Goal: Task Accomplishment & Management: Complete application form

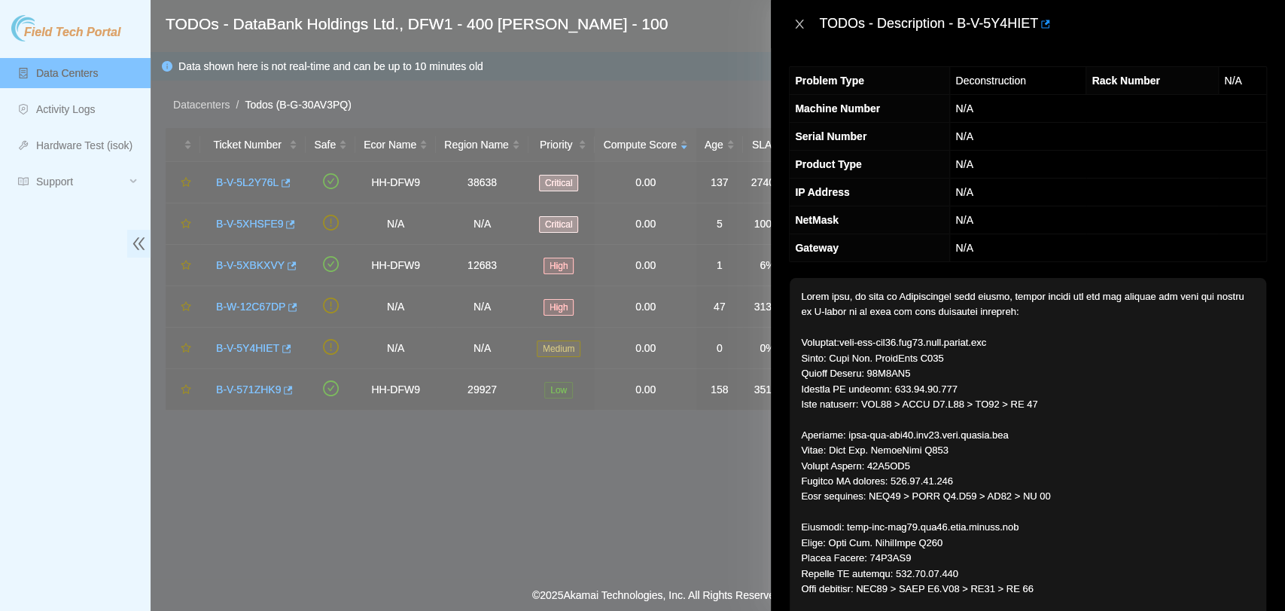
click at [801, 26] on icon "close" at bounding box center [800, 24] width 8 height 9
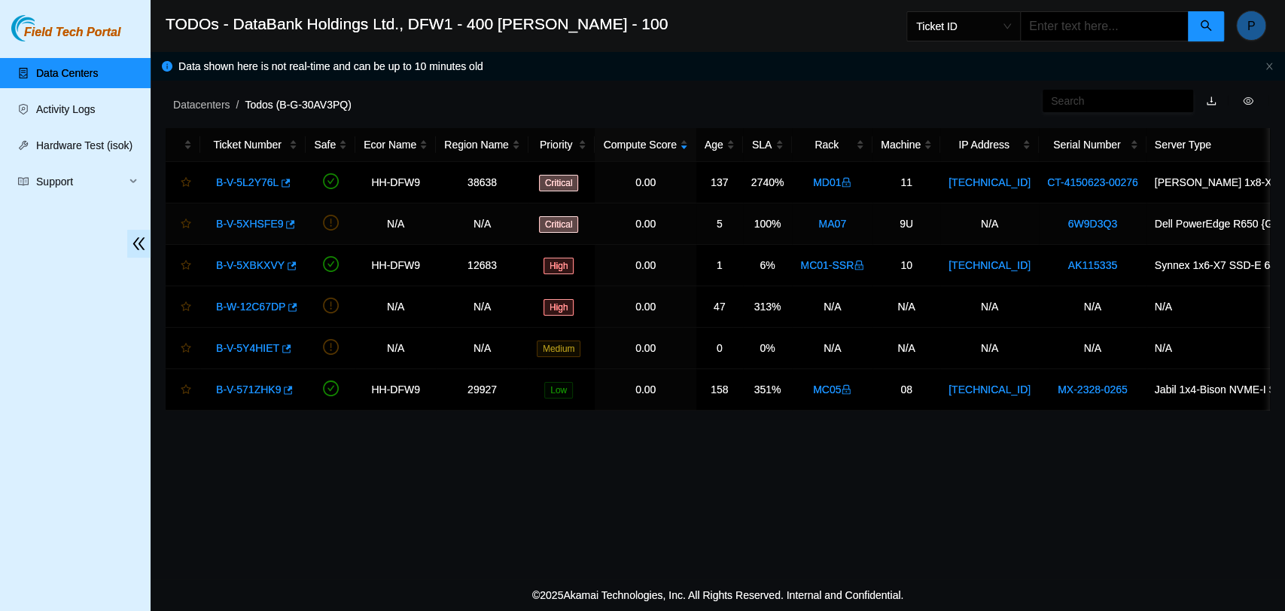
click at [248, 220] on link "B-V-5XHSFE9" at bounding box center [249, 224] width 67 height 12
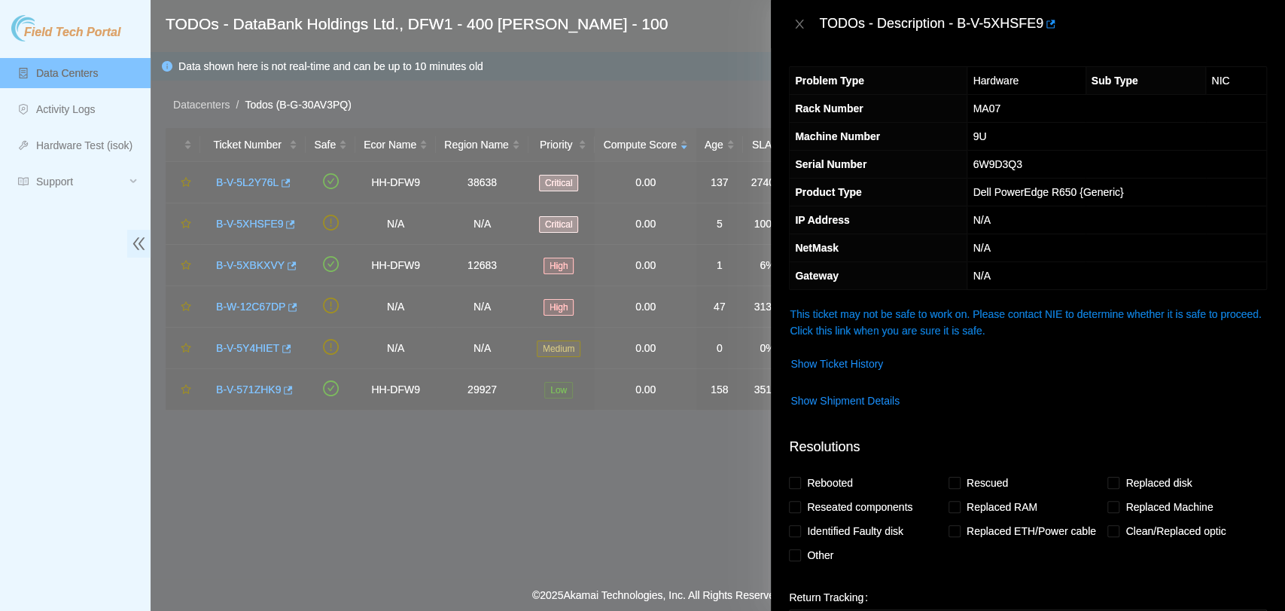
click at [1004, 311] on link "This ticket may not be safe to work on. Please contact NIE to determine whether…" at bounding box center [1025, 322] width 471 height 29
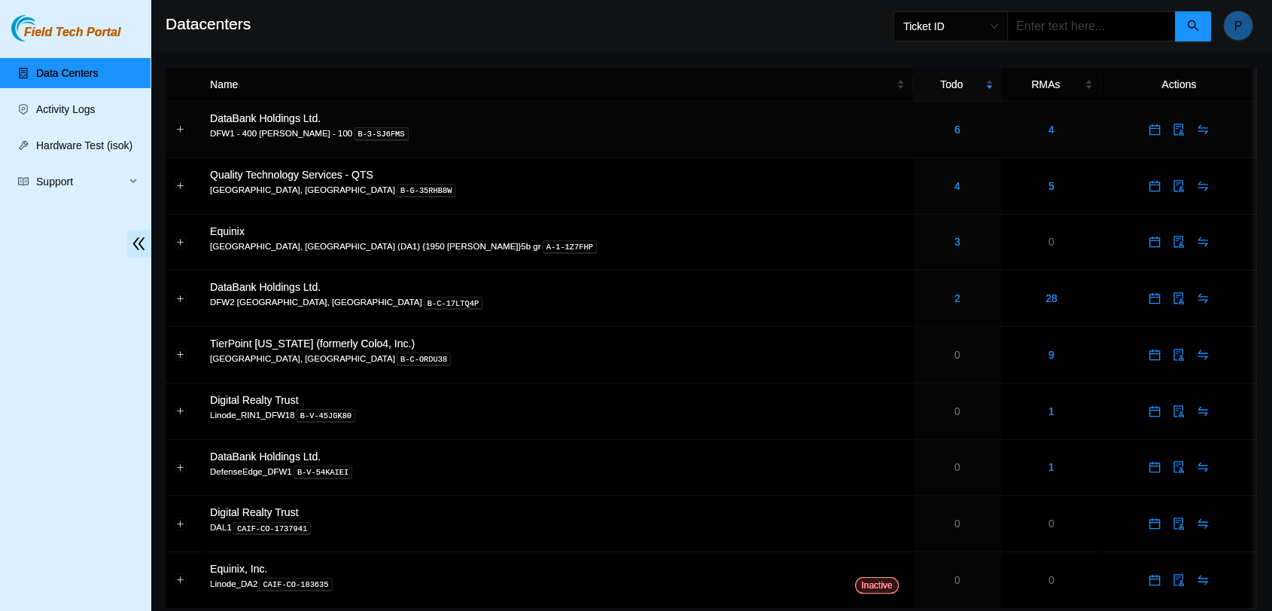
click at [913, 140] on td "6" at bounding box center [957, 130] width 89 height 56
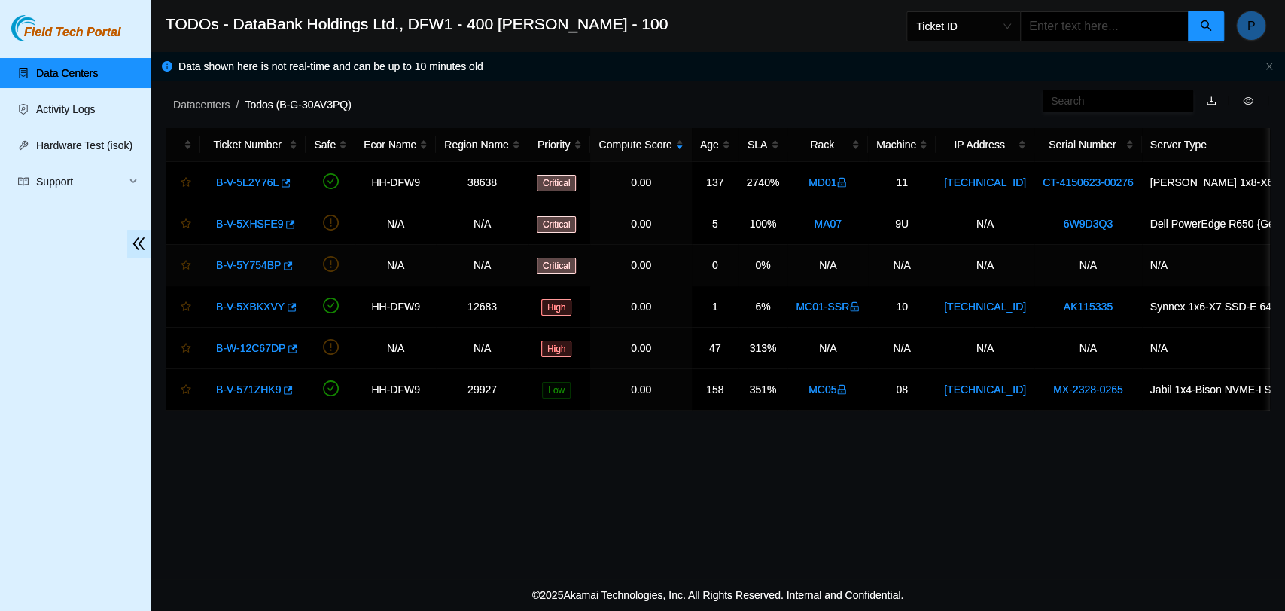
click at [258, 270] on link "B-V-5Y754BP" at bounding box center [248, 265] width 65 height 12
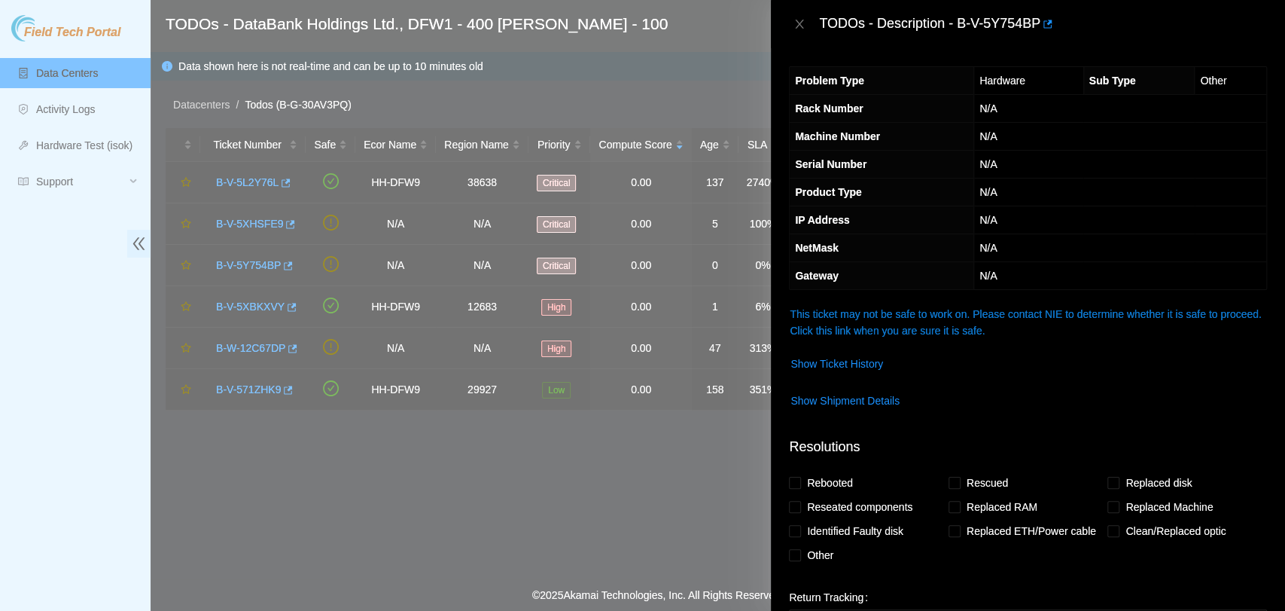
click at [900, 335] on link "This ticket may not be safe to work on. Please contact NIE to determine whether…" at bounding box center [1025, 322] width 471 height 29
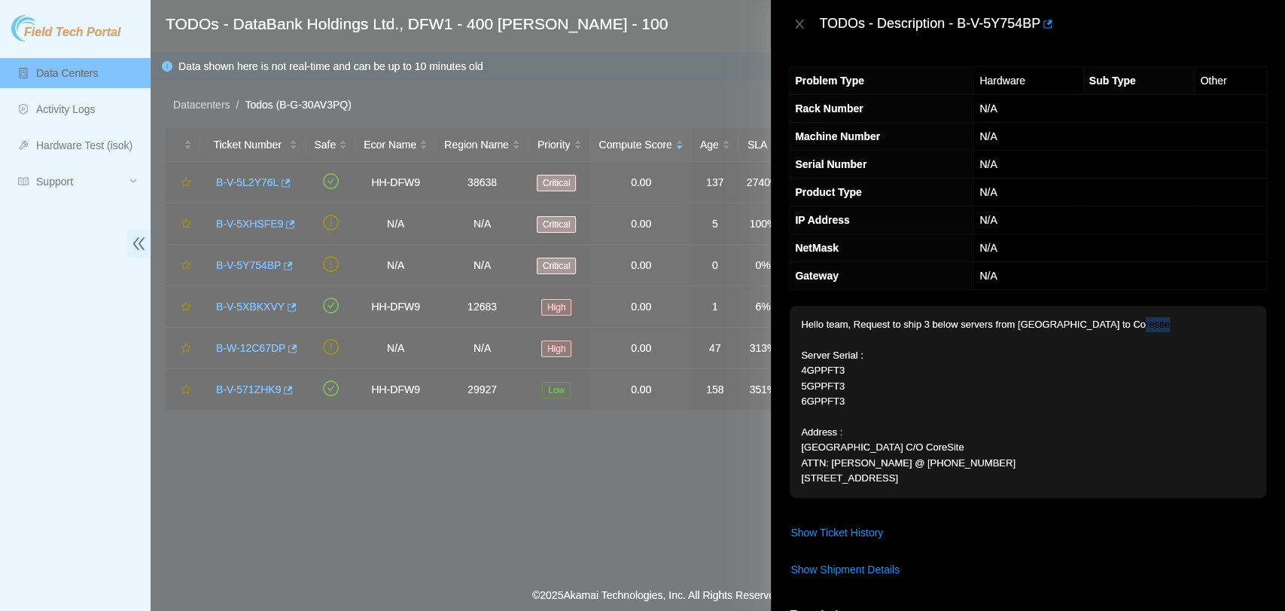
click at [900, 335] on p "Hello team, Request to ship 3 below servers from Dallas to Coresite Server Seri…" at bounding box center [1028, 402] width 477 height 192
click at [946, 355] on p "Hello team, Request to ship 3 below servers from Dallas to Coresite Server Seri…" at bounding box center [1028, 402] width 477 height 192
drag, startPoint x: 958, startPoint y: 26, endPoint x: 1037, endPoint y: 35, distance: 78.9
click at [1037, 35] on div "TODOs - Description - B-V-5Y754BP" at bounding box center [1043, 24] width 448 height 24
copy div "B-V-5Y754BP"
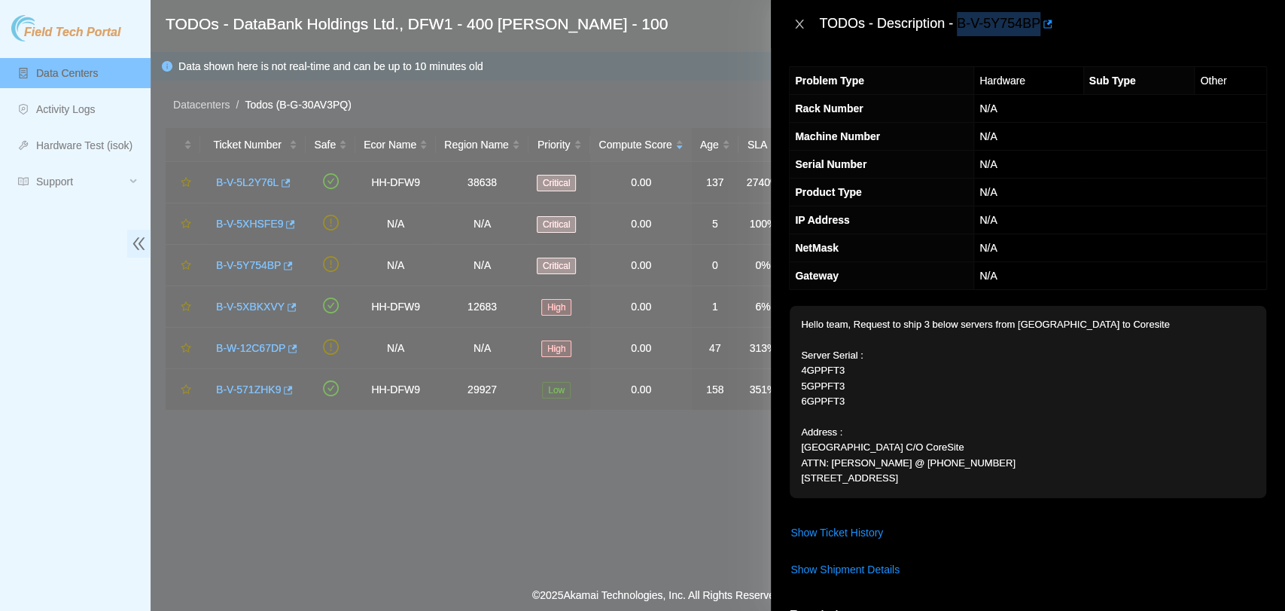
click at [801, 29] on icon "close" at bounding box center [800, 24] width 12 height 12
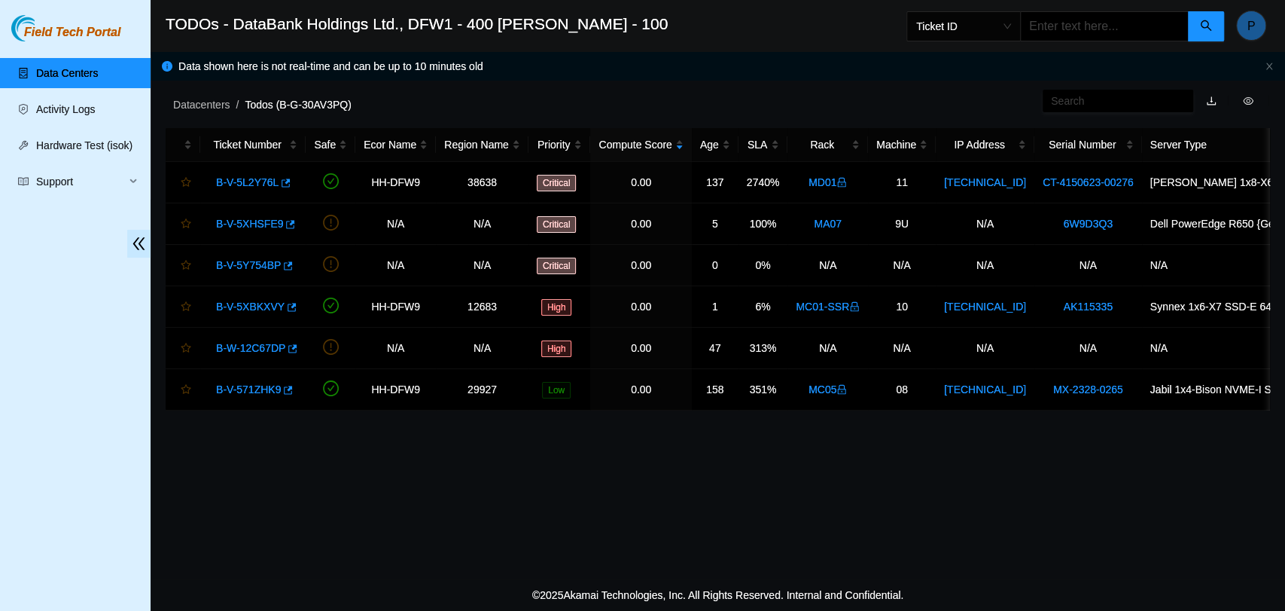
click at [675, 32] on h2 "TODOs - DataBank Holdings Ltd., DFW1 - 400 [PERSON_NAME] - 100" at bounding box center [605, 24] width 879 height 48
click at [236, 304] on link "B-V-5XBKXVY" at bounding box center [250, 306] width 69 height 12
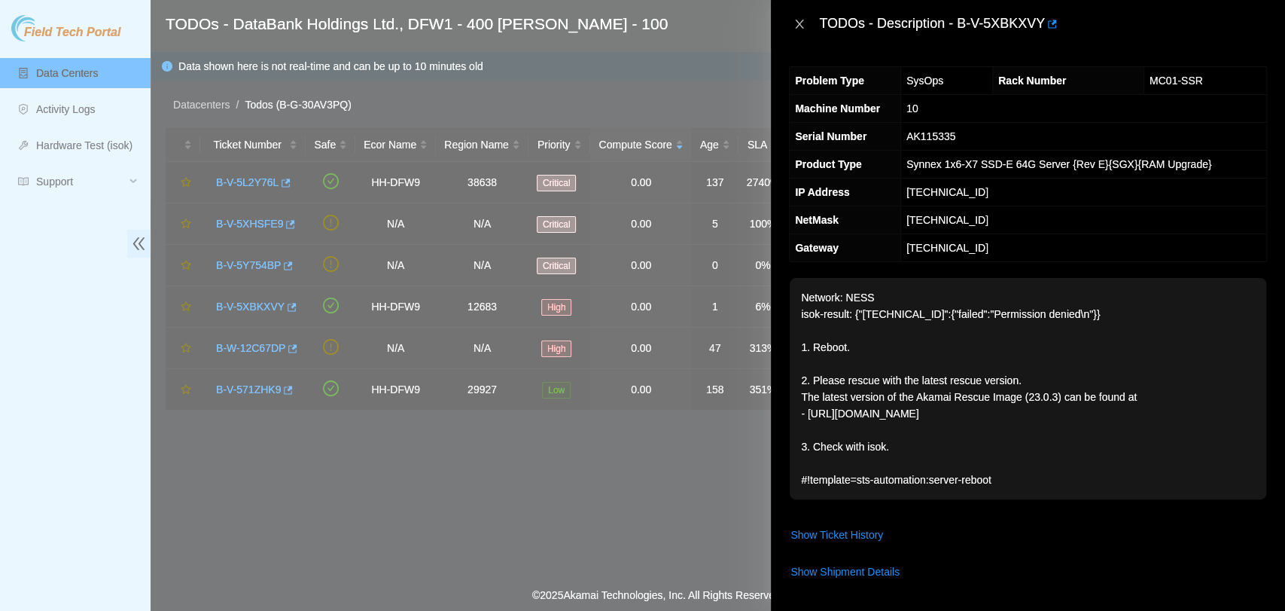
click at [797, 21] on icon "close" at bounding box center [800, 24] width 8 height 9
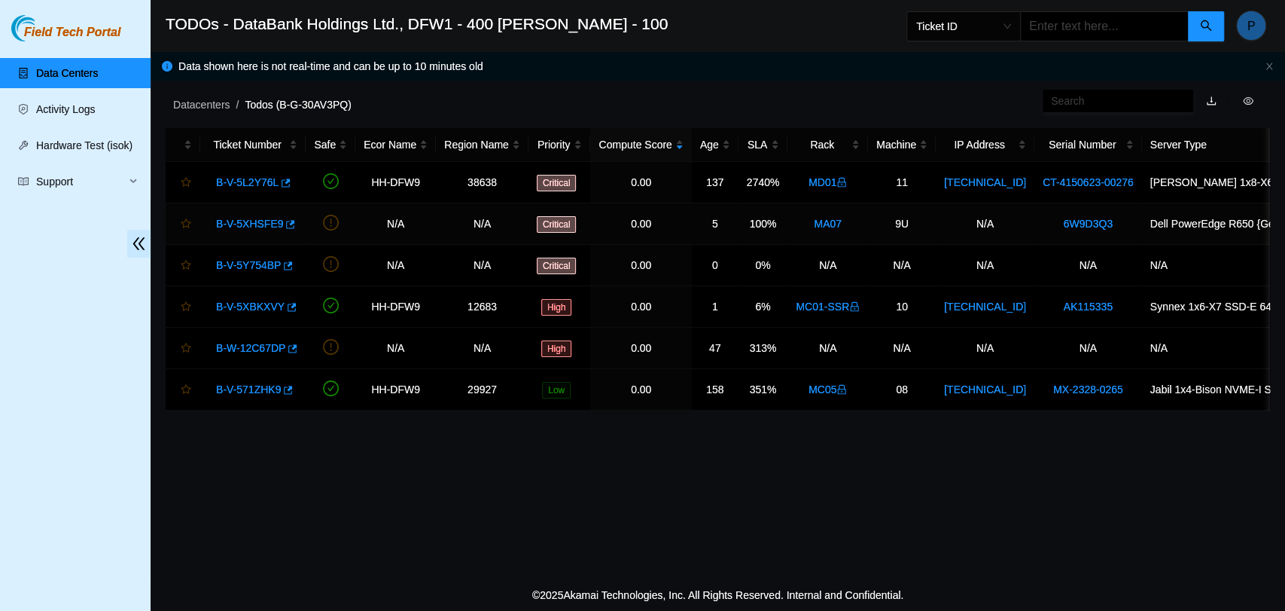
click at [264, 213] on div "B-V-5XHSFE9" at bounding box center [253, 224] width 89 height 24
click at [242, 224] on link "B-V-5XHSFE9" at bounding box center [249, 224] width 67 height 12
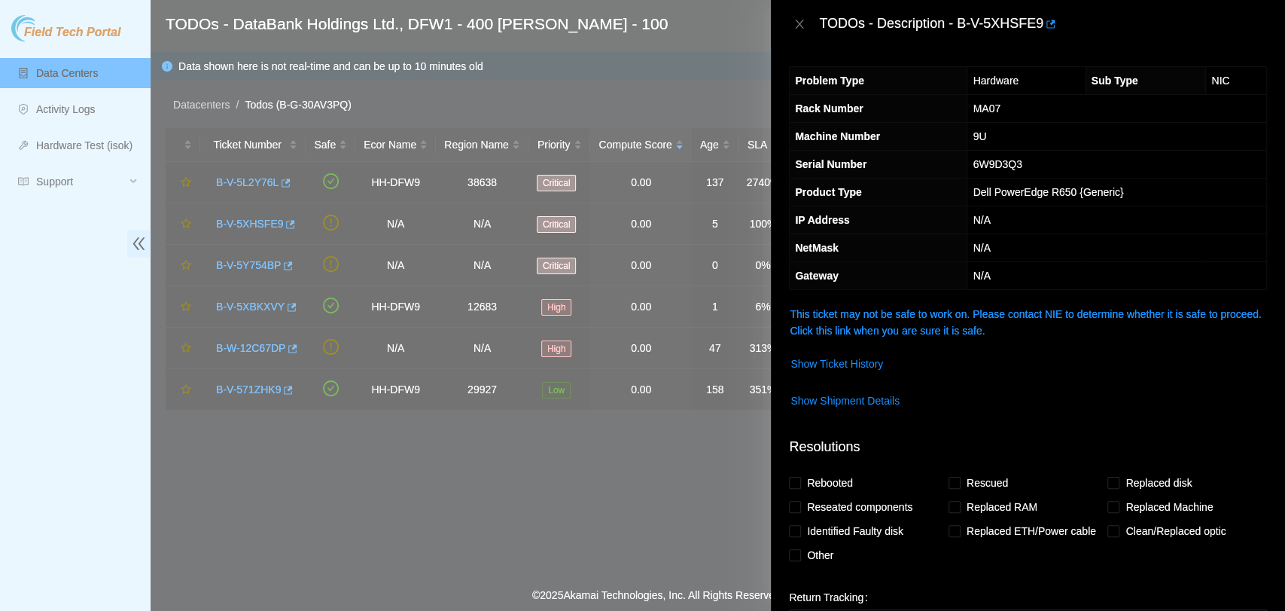
click at [922, 320] on span "This ticket may not be safe to work on. Please contact NIE to determine whether…" at bounding box center [1028, 322] width 477 height 33
click at [925, 318] on link "This ticket may not be safe to work on. Please contact NIE to determine whether…" at bounding box center [1025, 322] width 471 height 29
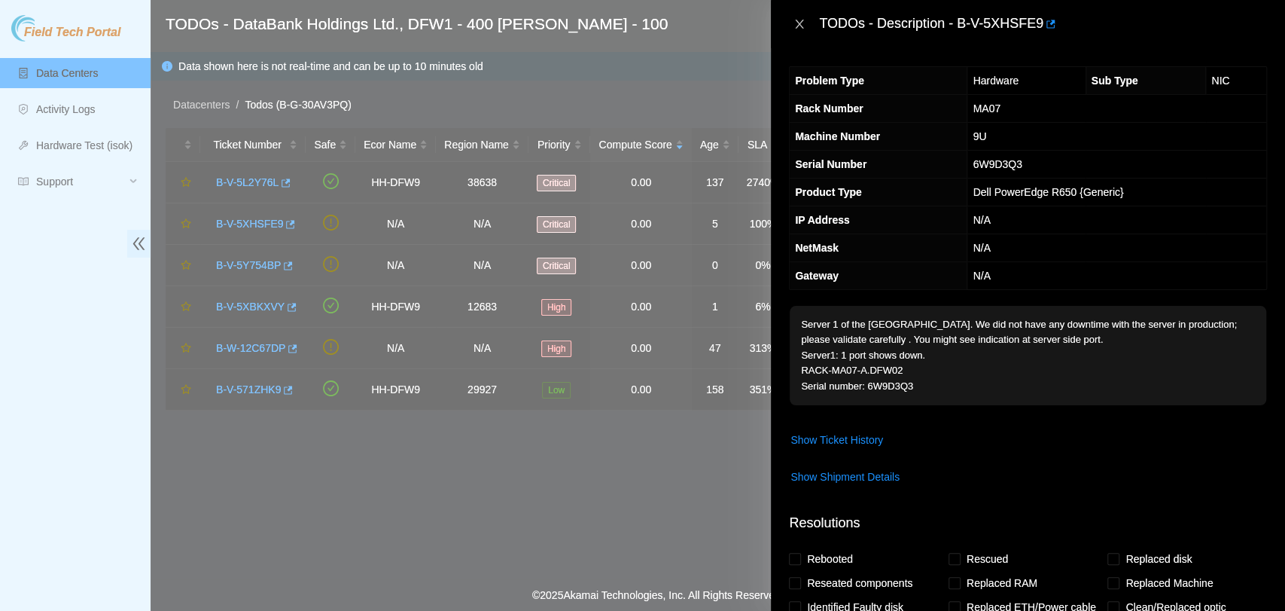
click at [795, 23] on icon "close" at bounding box center [800, 24] width 12 height 12
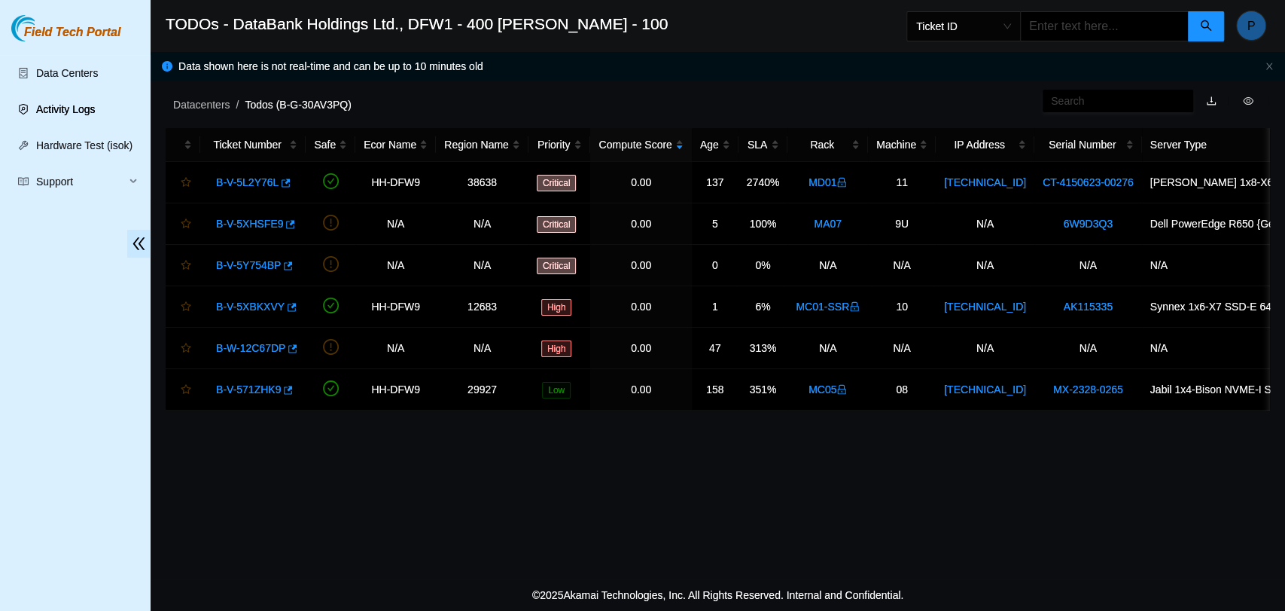
click at [60, 115] on link "Activity Logs" at bounding box center [65, 109] width 59 height 12
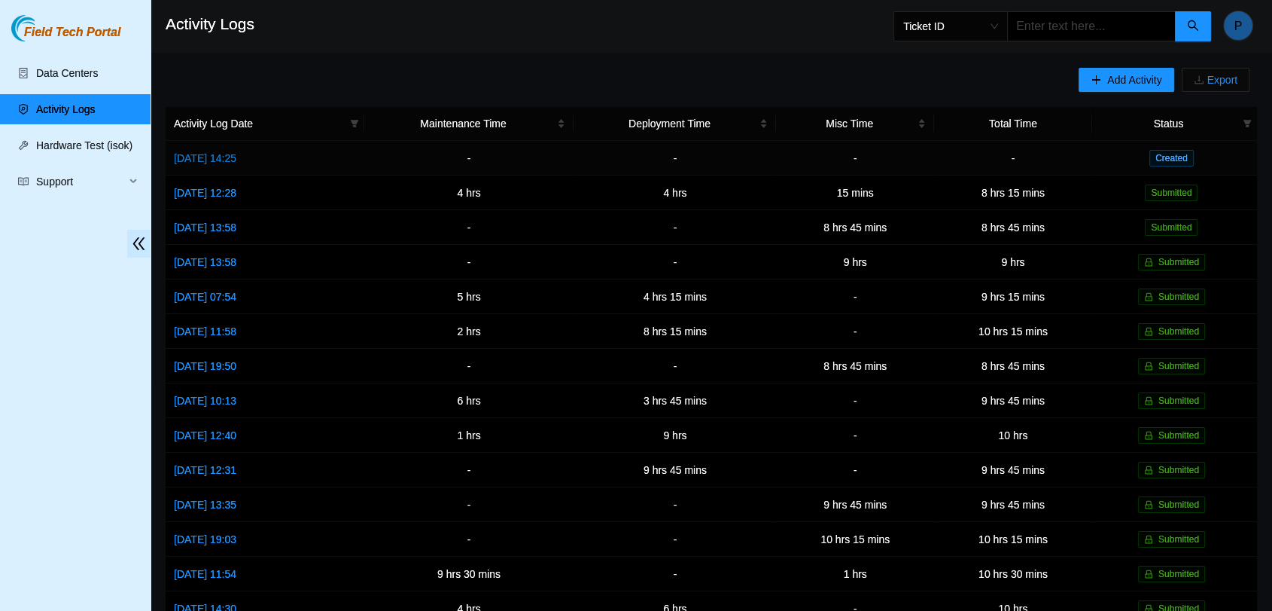
drag, startPoint x: 272, startPoint y: 164, endPoint x: 277, endPoint y: 154, distance: 11.1
click at [277, 154] on td "[DATE] 14:25" at bounding box center [265, 158] width 199 height 35
click at [236, 154] on link "[DATE] 14:25" at bounding box center [205, 158] width 62 height 12
click at [198, 152] on link "[DATE] 14:25" at bounding box center [205, 158] width 62 height 12
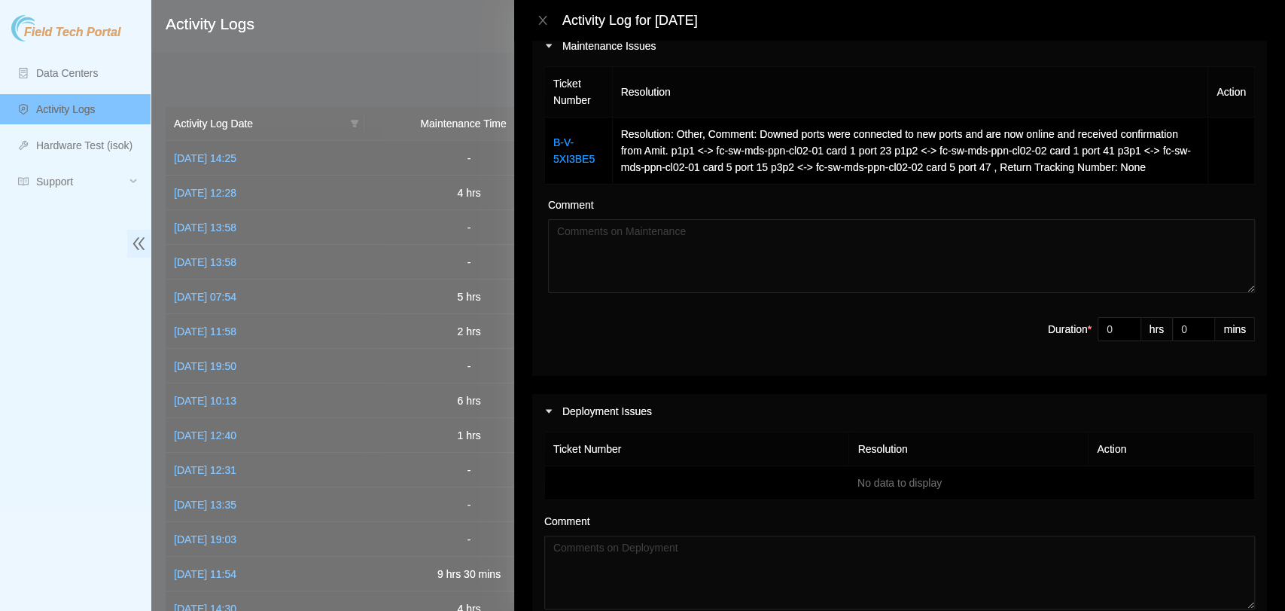
scroll to position [207, 0]
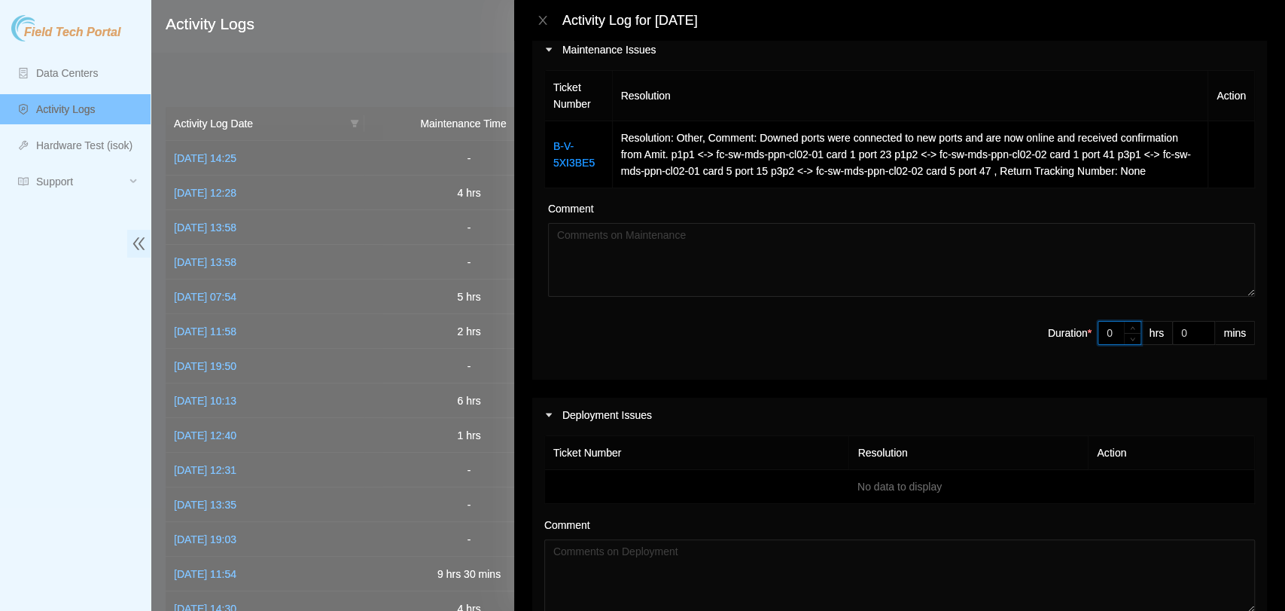
click at [1102, 331] on input "0" at bounding box center [1120, 332] width 42 height 23
type input "5"
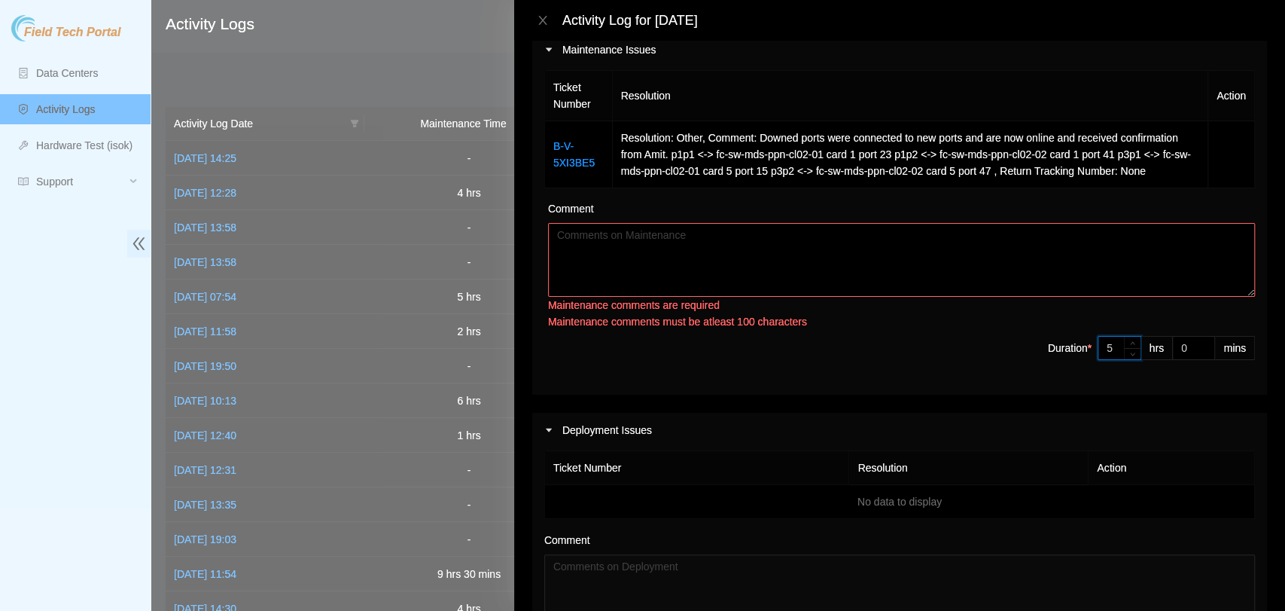
type input "5"
click at [1123, 288] on textarea "Comment" at bounding box center [901, 260] width 707 height 74
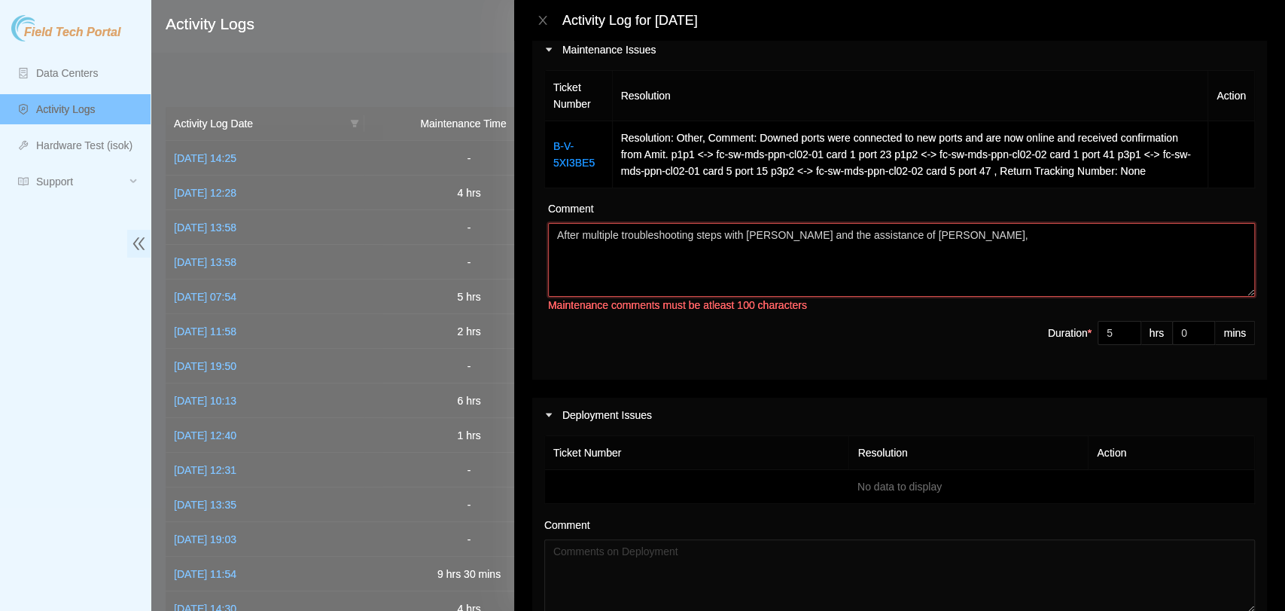
paste textarea "Downed ports were connected to new ports and are now online and received confir…"
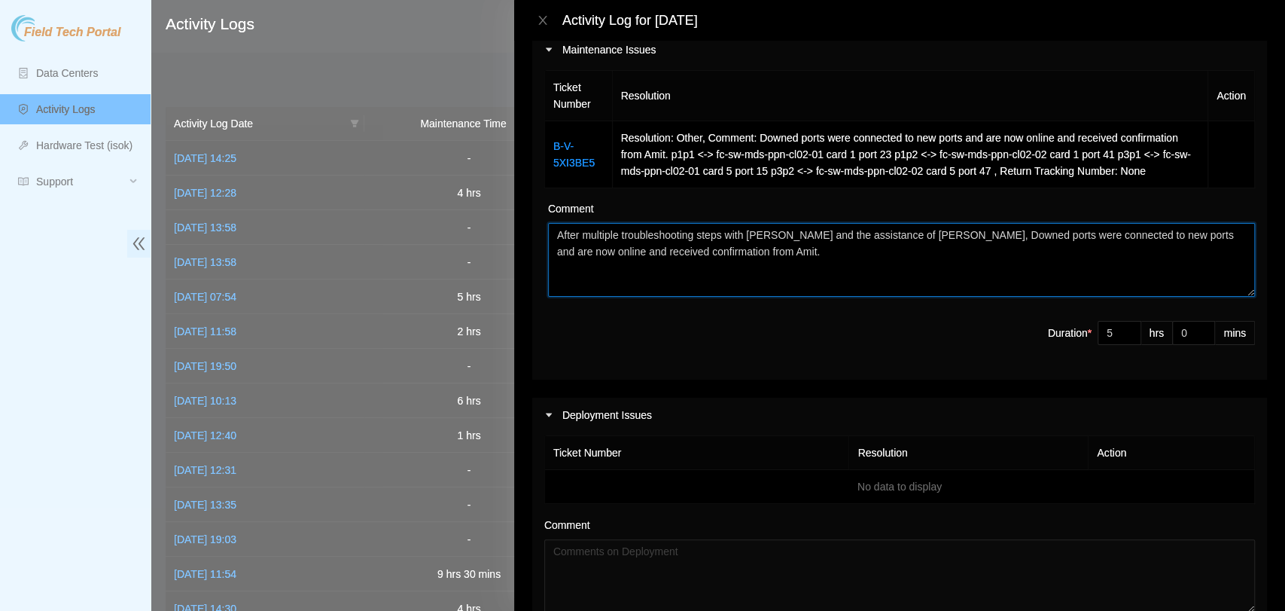
click at [913, 233] on textarea "After multiple troubleshooting steps with [PERSON_NAME] and the assistance of […" at bounding box center [901, 260] width 707 height 74
click at [940, 233] on textarea "After multiple troubleshooting steps with [PERSON_NAME] and the assistance of […" at bounding box center [901, 260] width 707 height 74
click at [910, 254] on textarea "After multiple troubleshooting steps with [PERSON_NAME] and the assistance of […" at bounding box center [901, 260] width 707 height 74
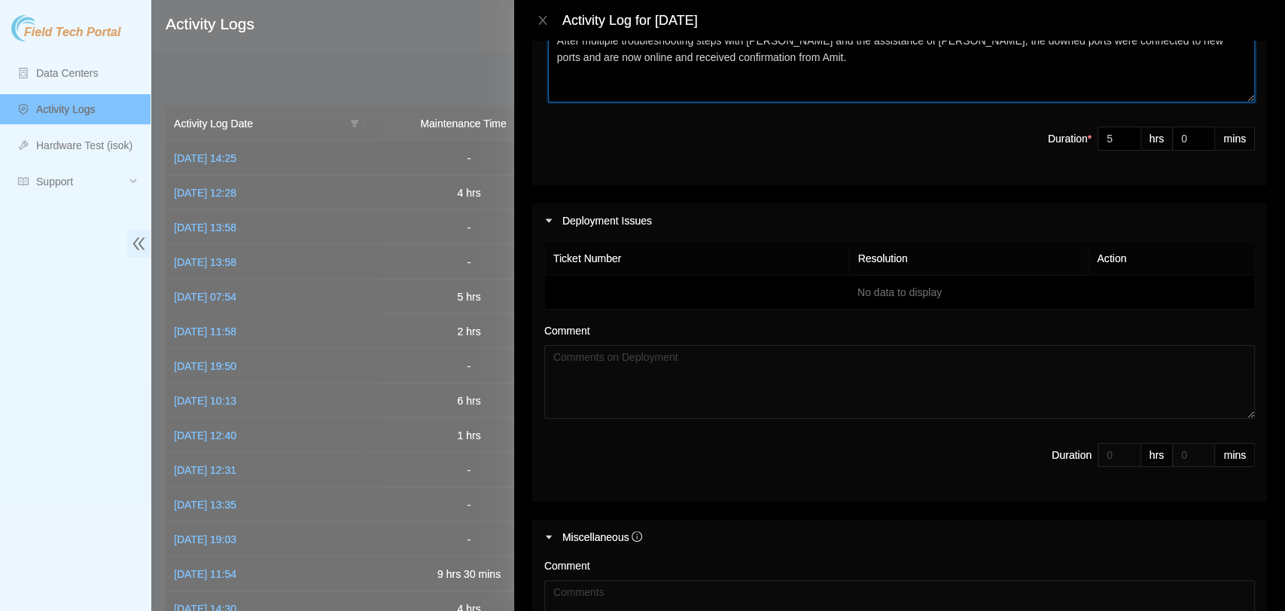
type textarea "After multiple troubleshooting steps with [PERSON_NAME] and the assistance of […"
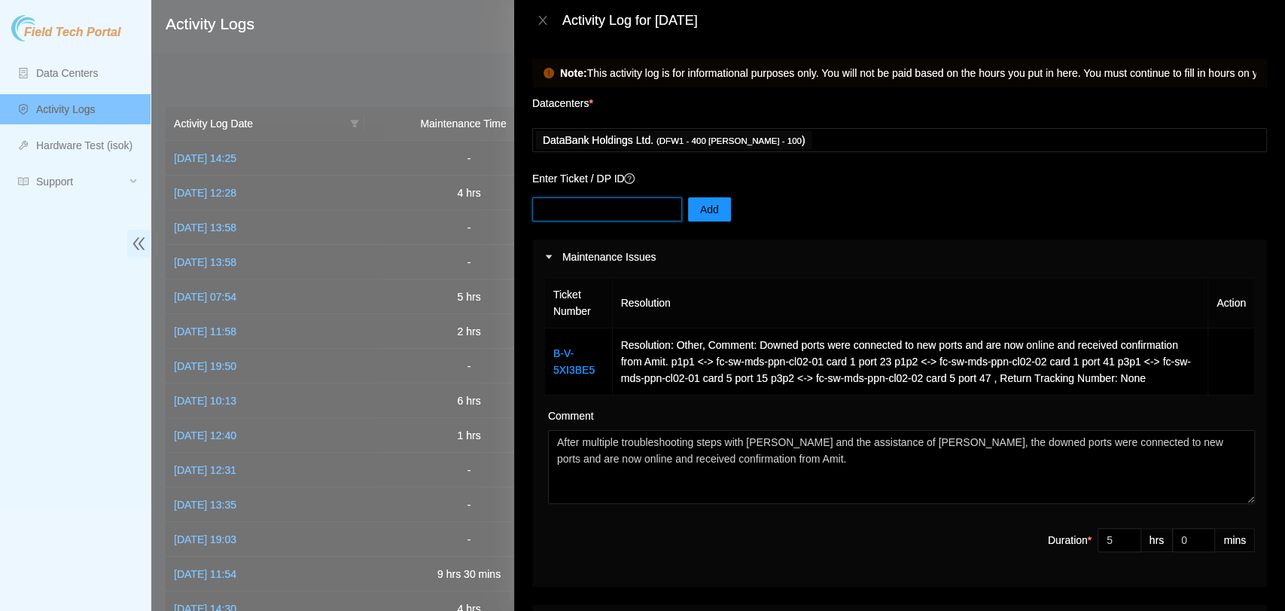
click at [640, 205] on input "text" at bounding box center [607, 209] width 150 height 24
paste input "DP84220"
type input "DP84220"
click at [700, 213] on span "Add" at bounding box center [709, 209] width 19 height 17
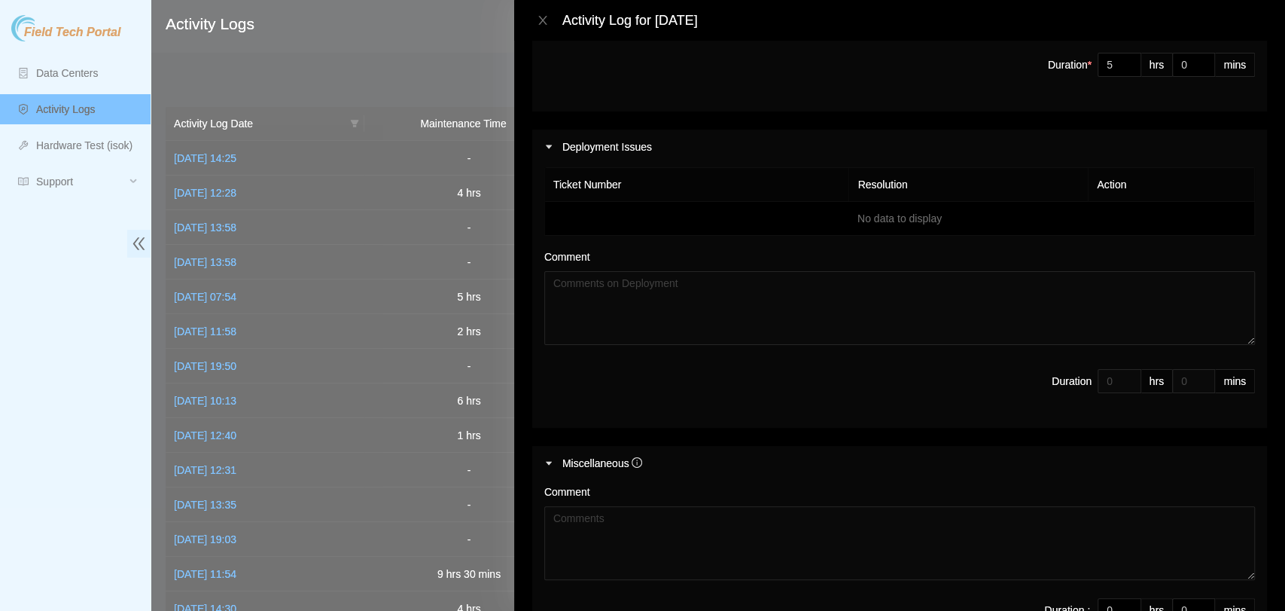
scroll to position [559, 0]
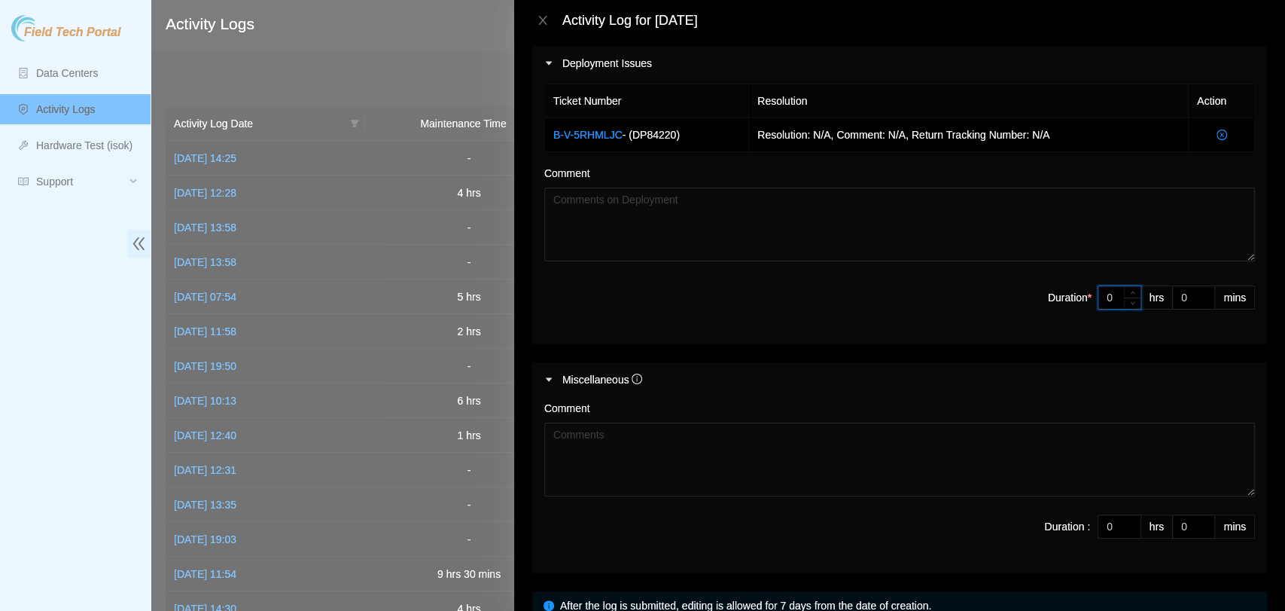
click at [1099, 295] on input "0" at bounding box center [1120, 297] width 42 height 23
type input "5"
type input "10"
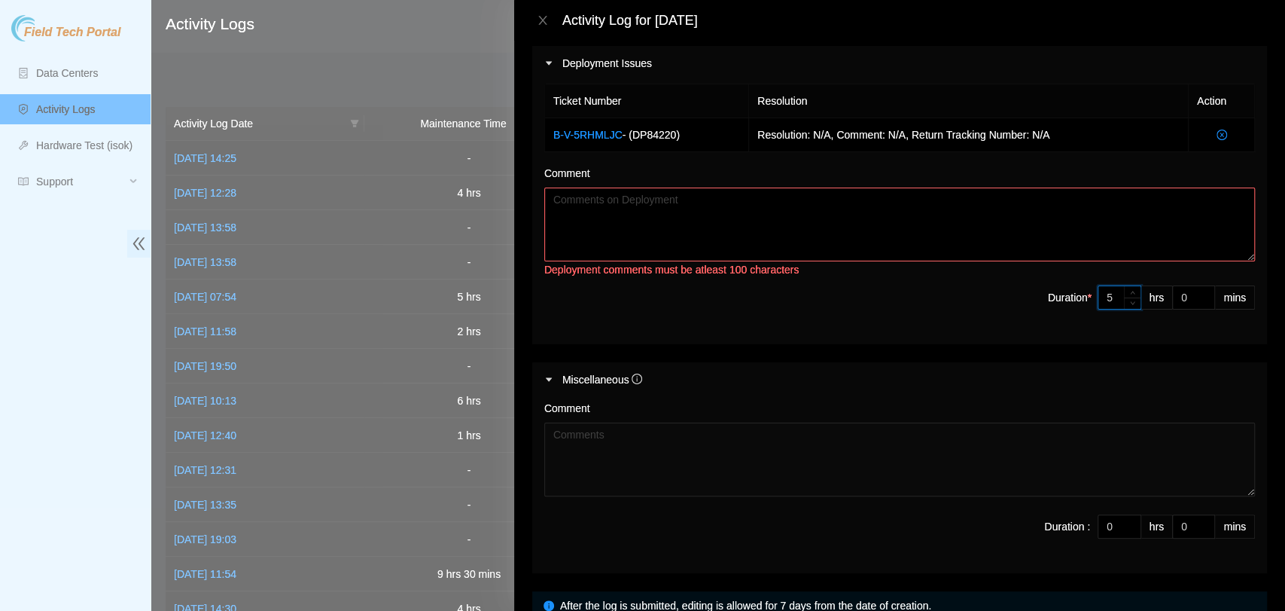
type input "5"
click at [1133, 224] on textarea "Comment" at bounding box center [899, 224] width 711 height 74
paste textarea "All physical connections have been completed as per the spreadsheet shared by […"
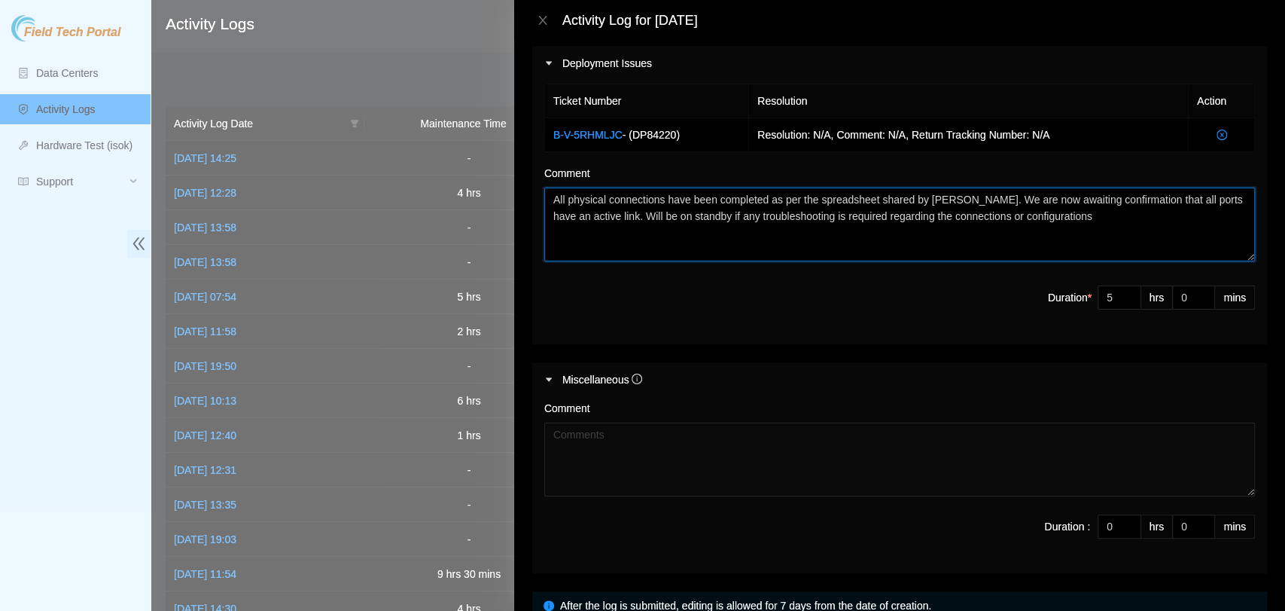
scroll to position [684, 0]
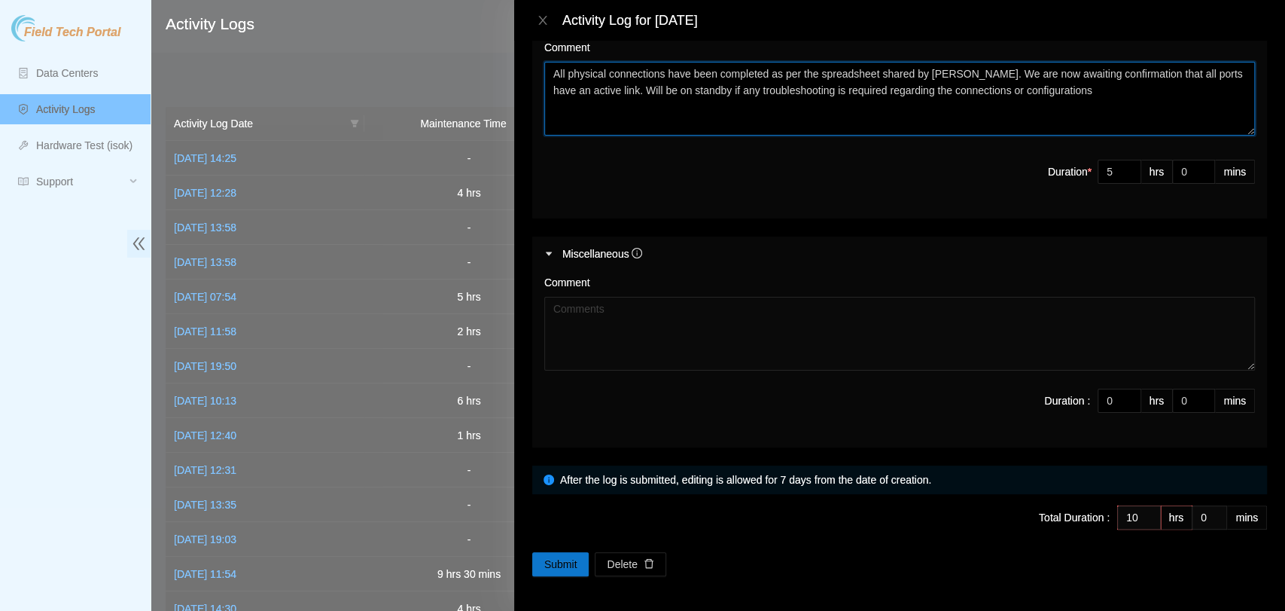
type textarea "All physical connections have been completed as per the spreadsheet shared by […"
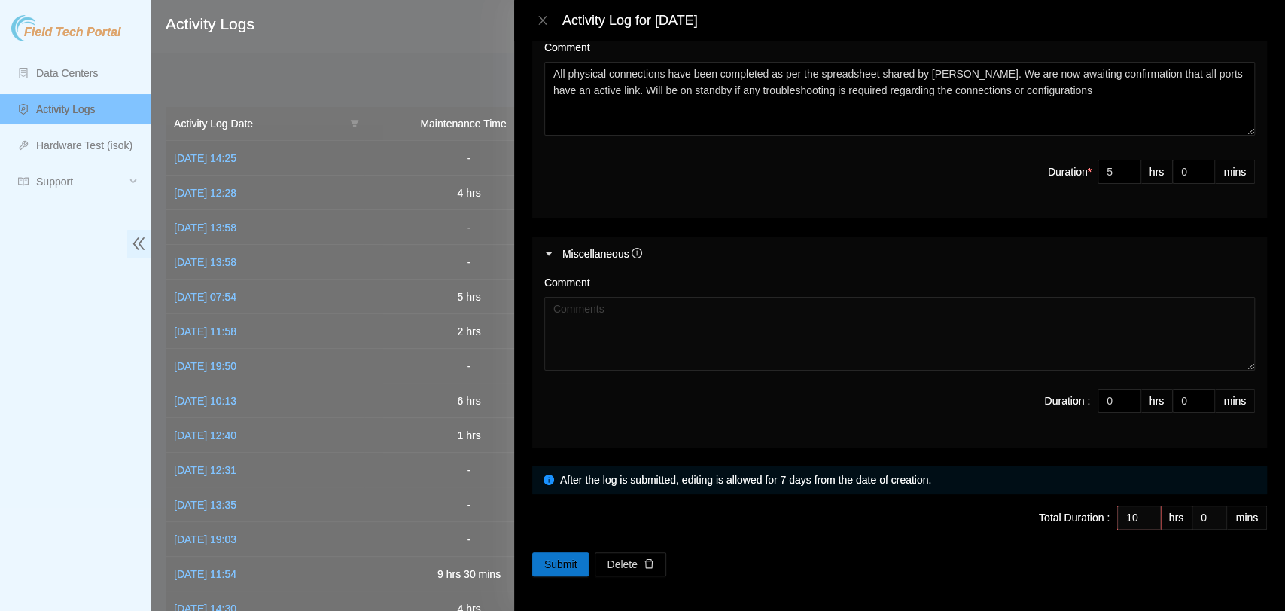
click at [560, 562] on span "Submit" at bounding box center [560, 564] width 33 height 17
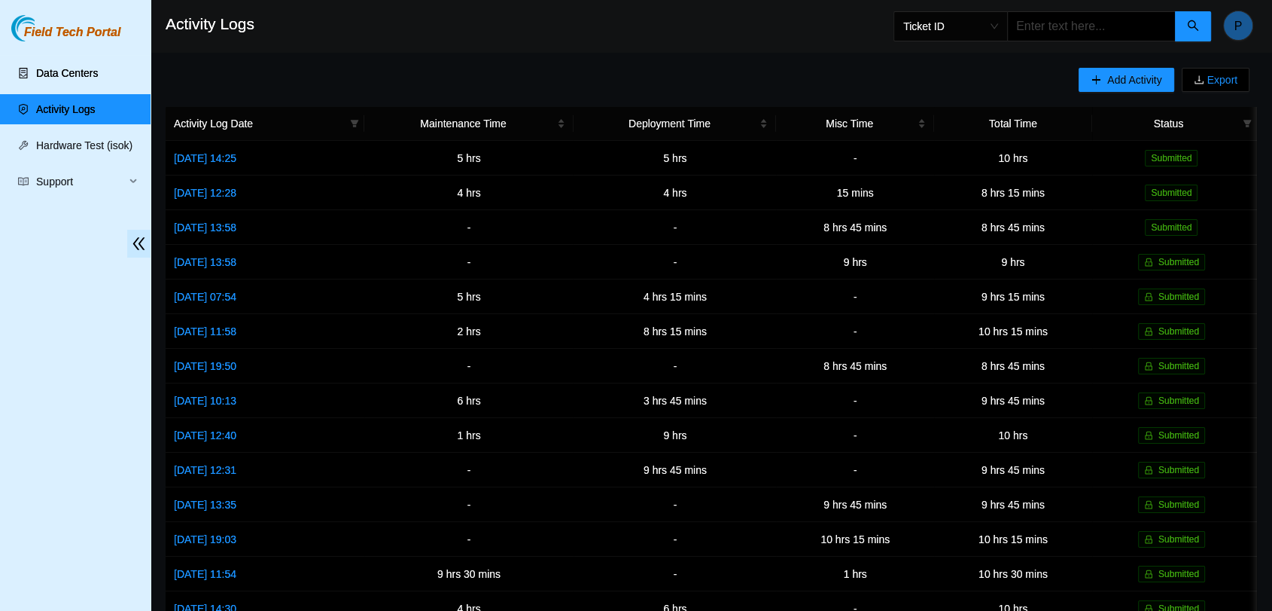
click at [90, 79] on link "Data Centers" at bounding box center [67, 73] width 62 height 12
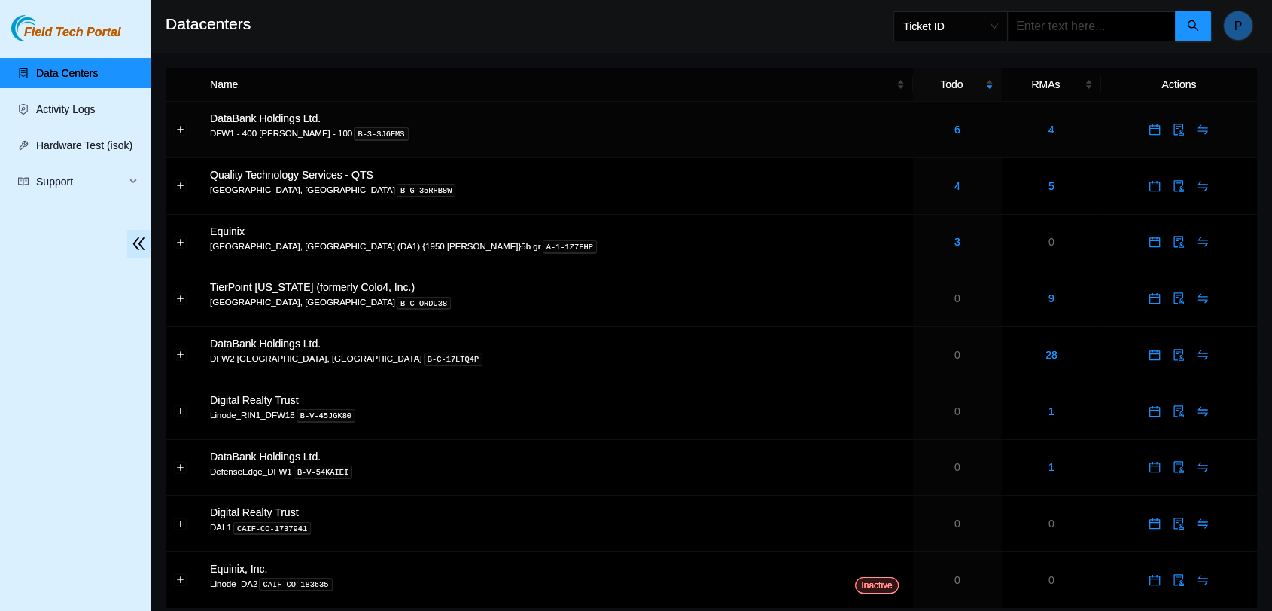
click at [922, 136] on div "6" at bounding box center [958, 129] width 72 height 17
